Goal: Task Accomplishment & Management: Manage account settings

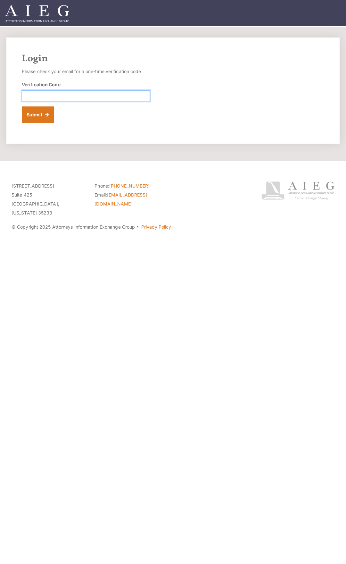
click at [120, 92] on input "Verification Code" at bounding box center [86, 95] width 128 height 11
paste input "615091"
type input "615091"
click at [38, 114] on button "Submit" at bounding box center [38, 114] width 32 height 17
click at [74, 96] on input "Verification Code" at bounding box center [86, 95] width 128 height 11
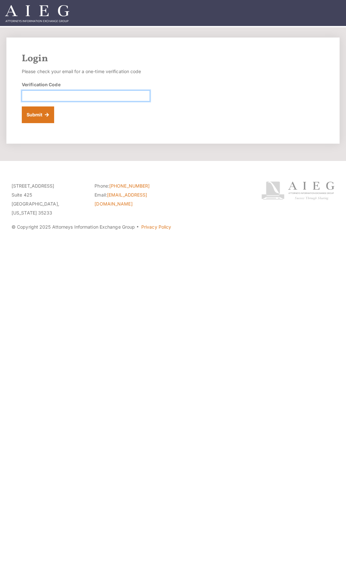
paste input "652503"
type input "652503"
click at [43, 113] on button "Submit" at bounding box center [38, 114] width 32 height 17
